Goal: Transaction & Acquisition: Purchase product/service

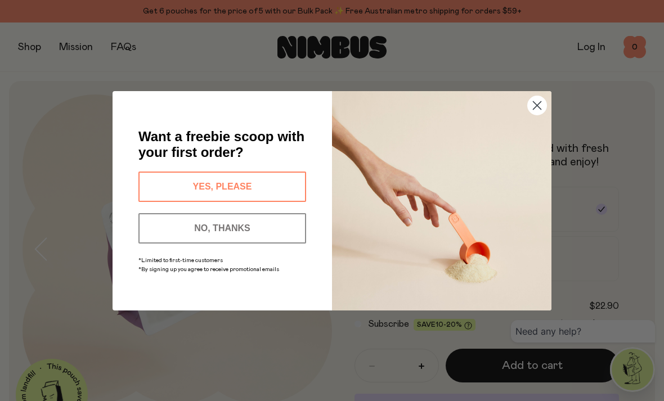
click at [281, 189] on button "YES, PLEASE" at bounding box center [222, 187] width 168 height 30
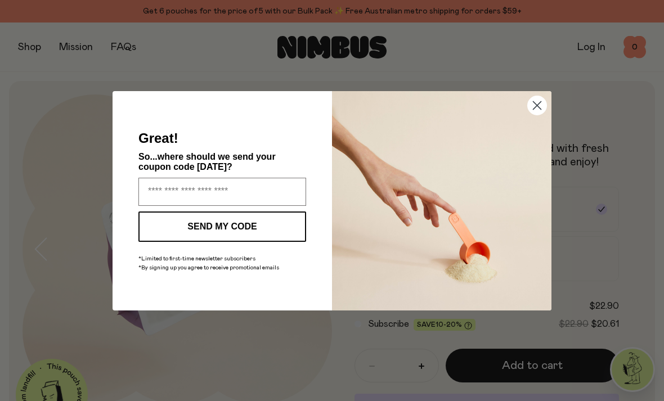
click at [151, 190] on input "Enter your email address" at bounding box center [222, 192] width 168 height 28
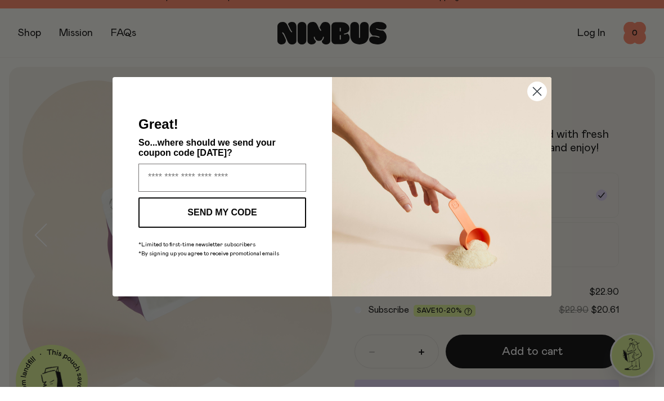
click at [535, 101] on icon "Close dialog" at bounding box center [537, 105] width 8 height 8
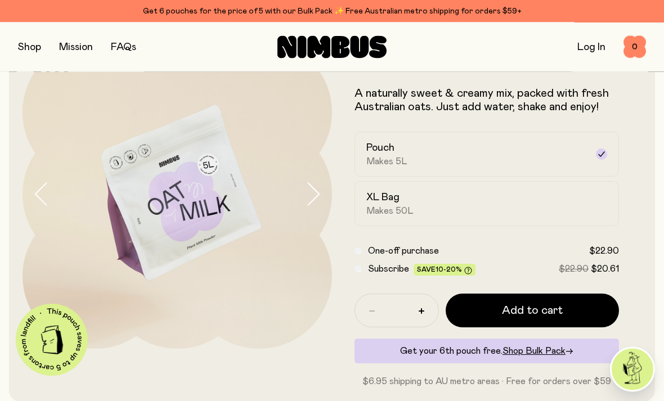
scroll to position [55, 0]
click at [419, 309] on icon "button" at bounding box center [422, 311] width 6 height 6
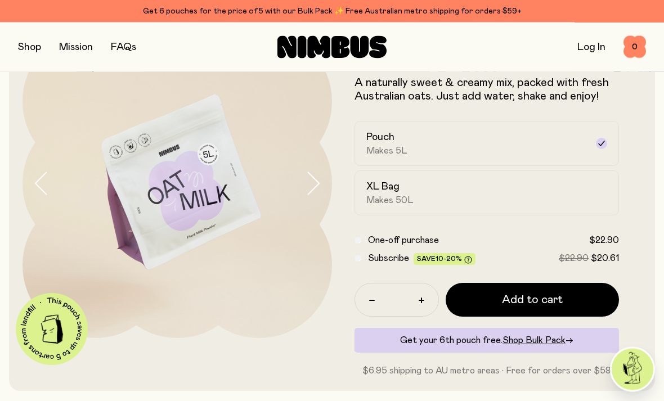
scroll to position [66, 0]
click at [373, 298] on icon "button" at bounding box center [372, 300] width 6 height 6
type input "*"
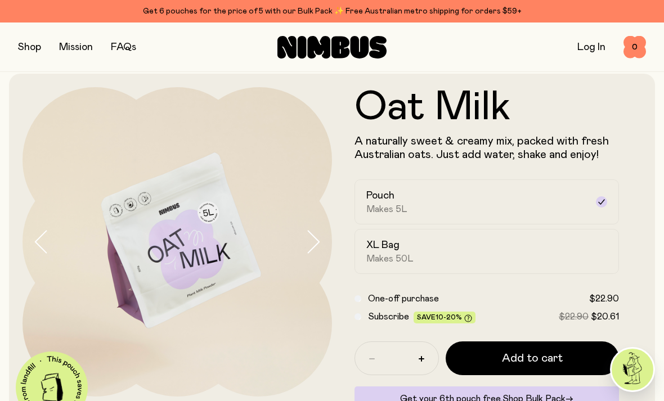
scroll to position [0, 0]
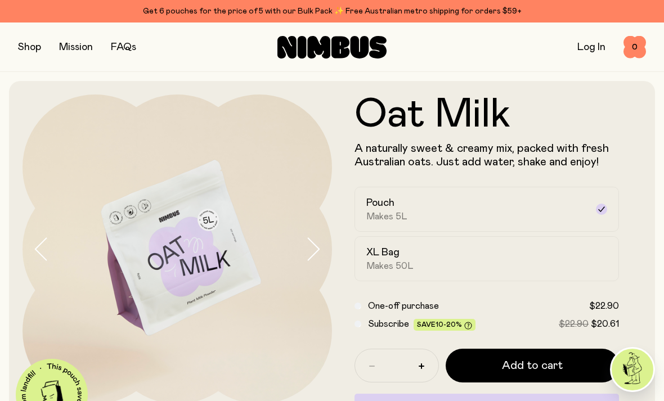
click at [39, 52] on button "button" at bounding box center [29, 47] width 23 height 16
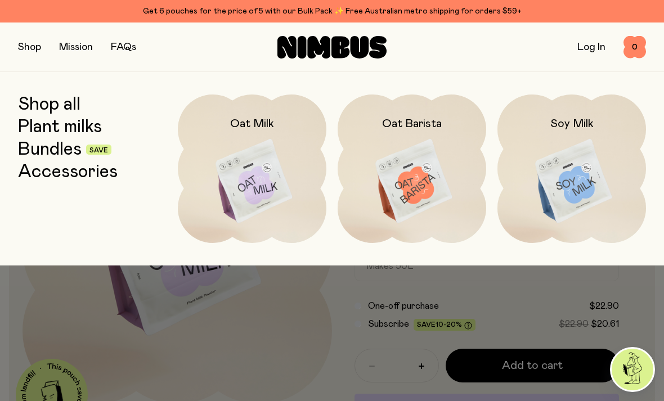
click at [419, 178] on img at bounding box center [412, 182] width 149 height 174
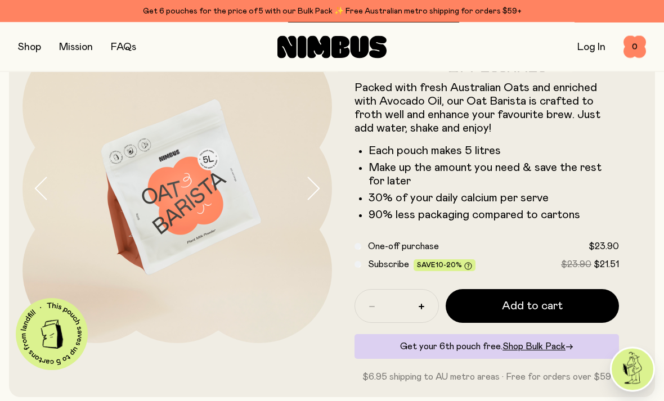
scroll to position [61, 0]
click at [523, 304] on span "Add to cart" at bounding box center [532, 306] width 61 height 16
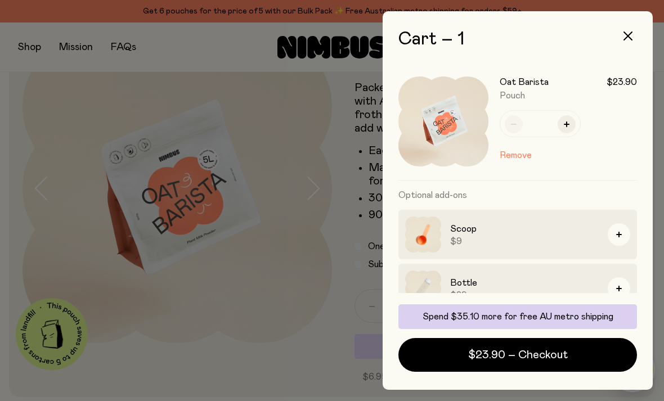
click at [626, 34] on icon "button" at bounding box center [628, 36] width 9 height 9
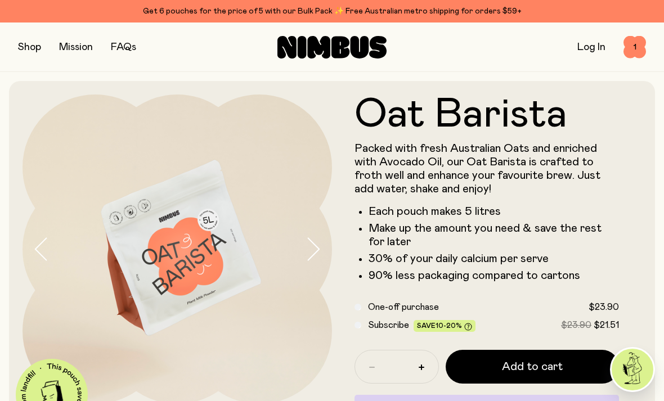
click at [32, 46] on button "button" at bounding box center [29, 47] width 23 height 16
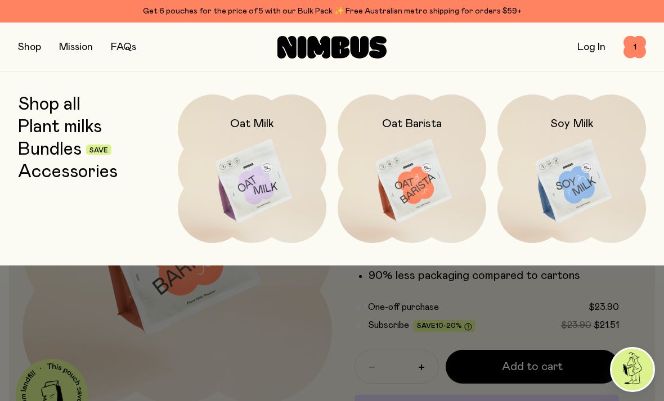
click at [260, 172] on img at bounding box center [252, 182] width 149 height 174
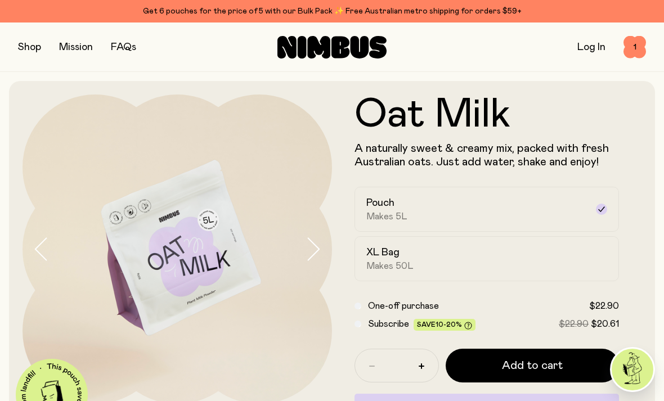
click at [522, 360] on span "Add to cart" at bounding box center [532, 366] width 61 height 16
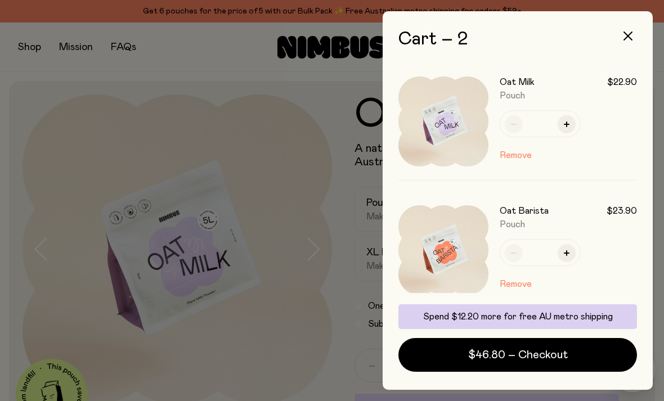
click at [546, 352] on span "$46.80 – Checkout" at bounding box center [518, 355] width 100 height 16
